Goal: Find specific page/section: Find specific page/section

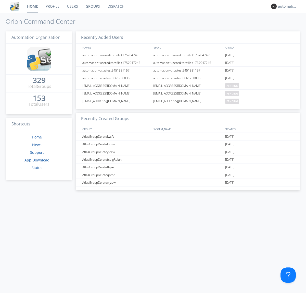
click at [116, 6] on link "Dispatch" at bounding box center [116, 6] width 25 height 13
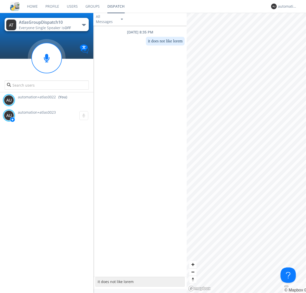
type textarea "it does not like lorem"
click at [286, 6] on div "automation+atlas0022" at bounding box center [287, 6] width 19 height 5
